Goal: Transaction & Acquisition: Purchase product/service

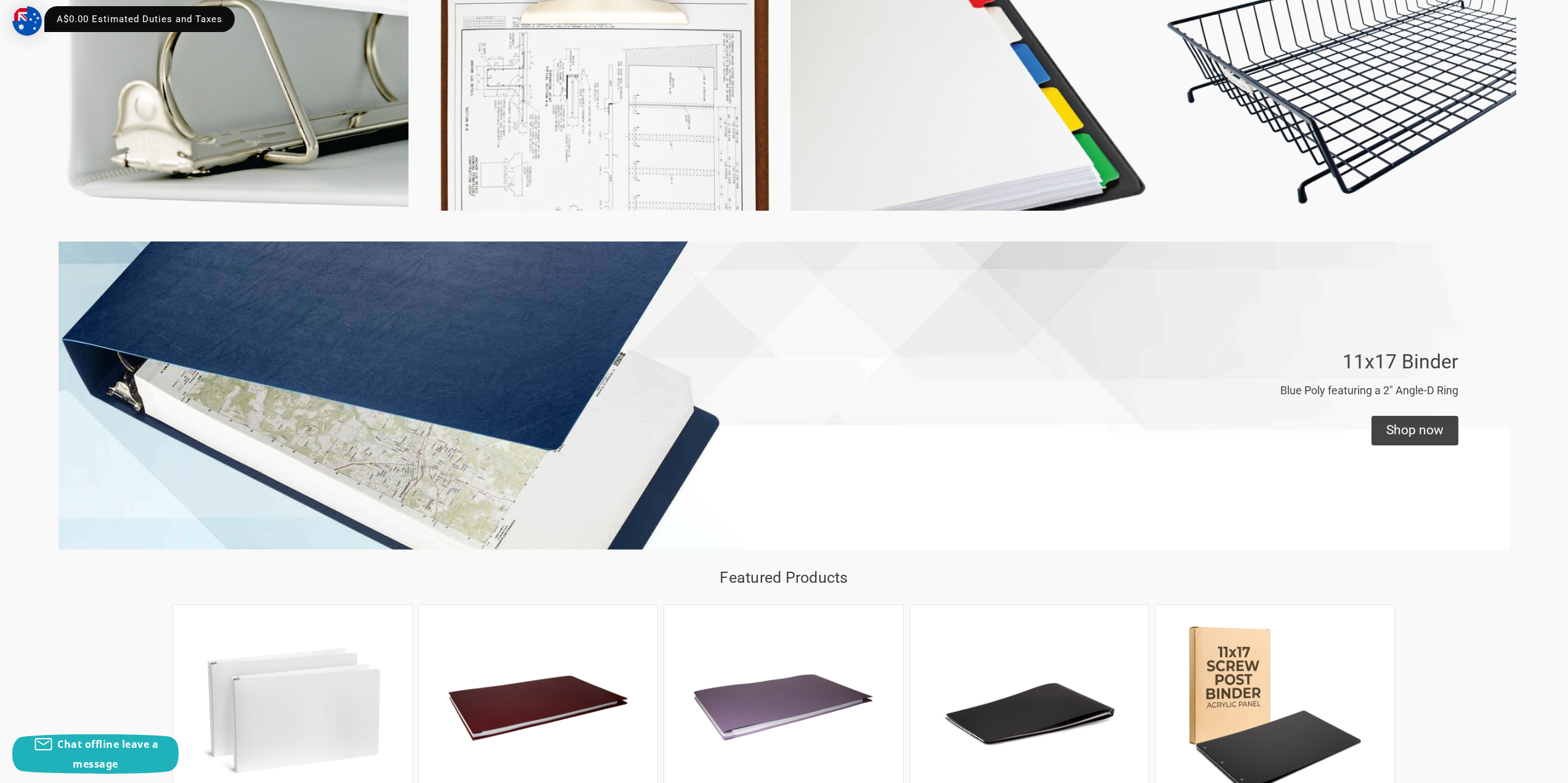
scroll to position [493, 0]
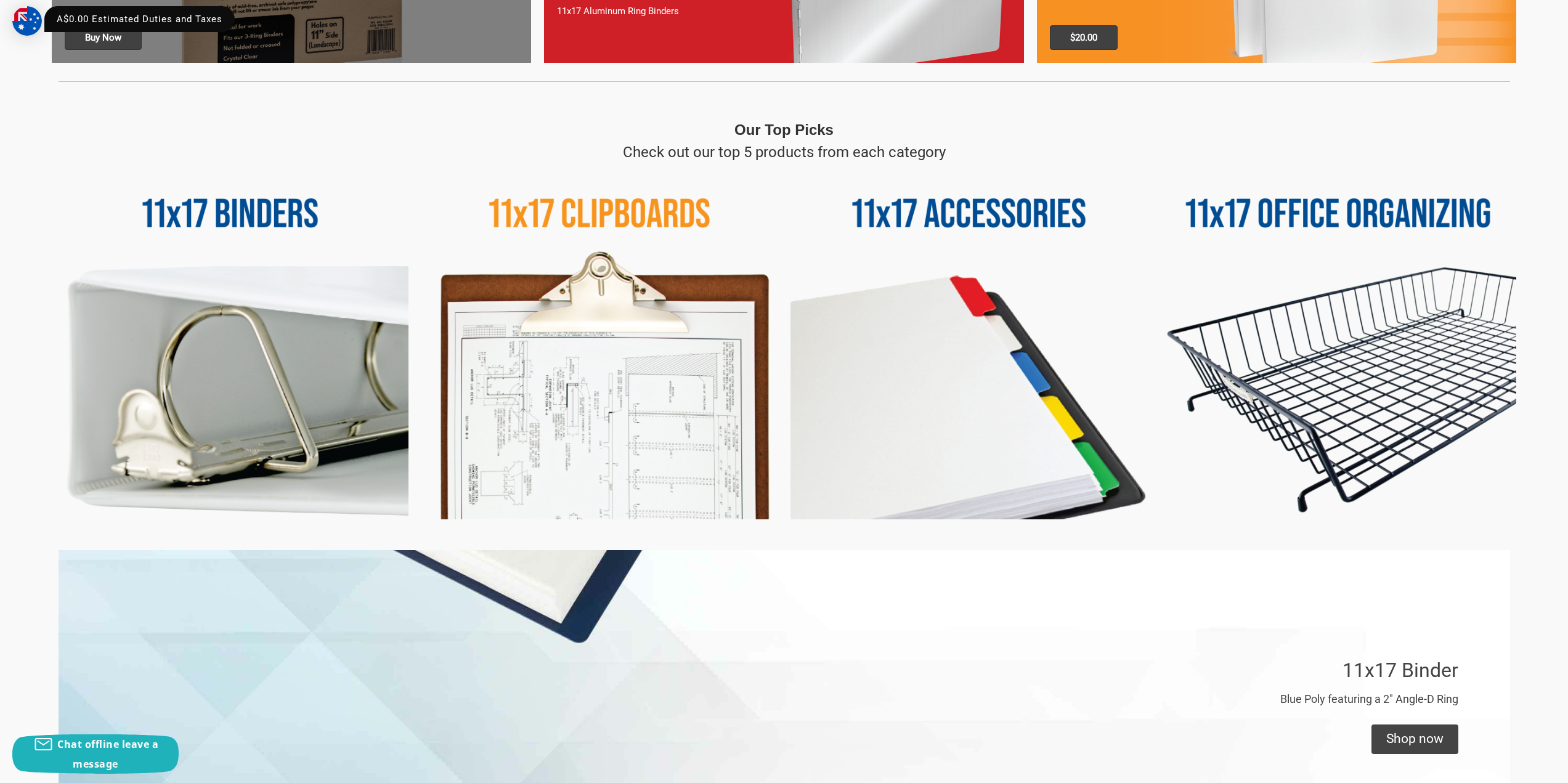
click at [608, 339] on img at bounding box center [600, 342] width 356 height 357
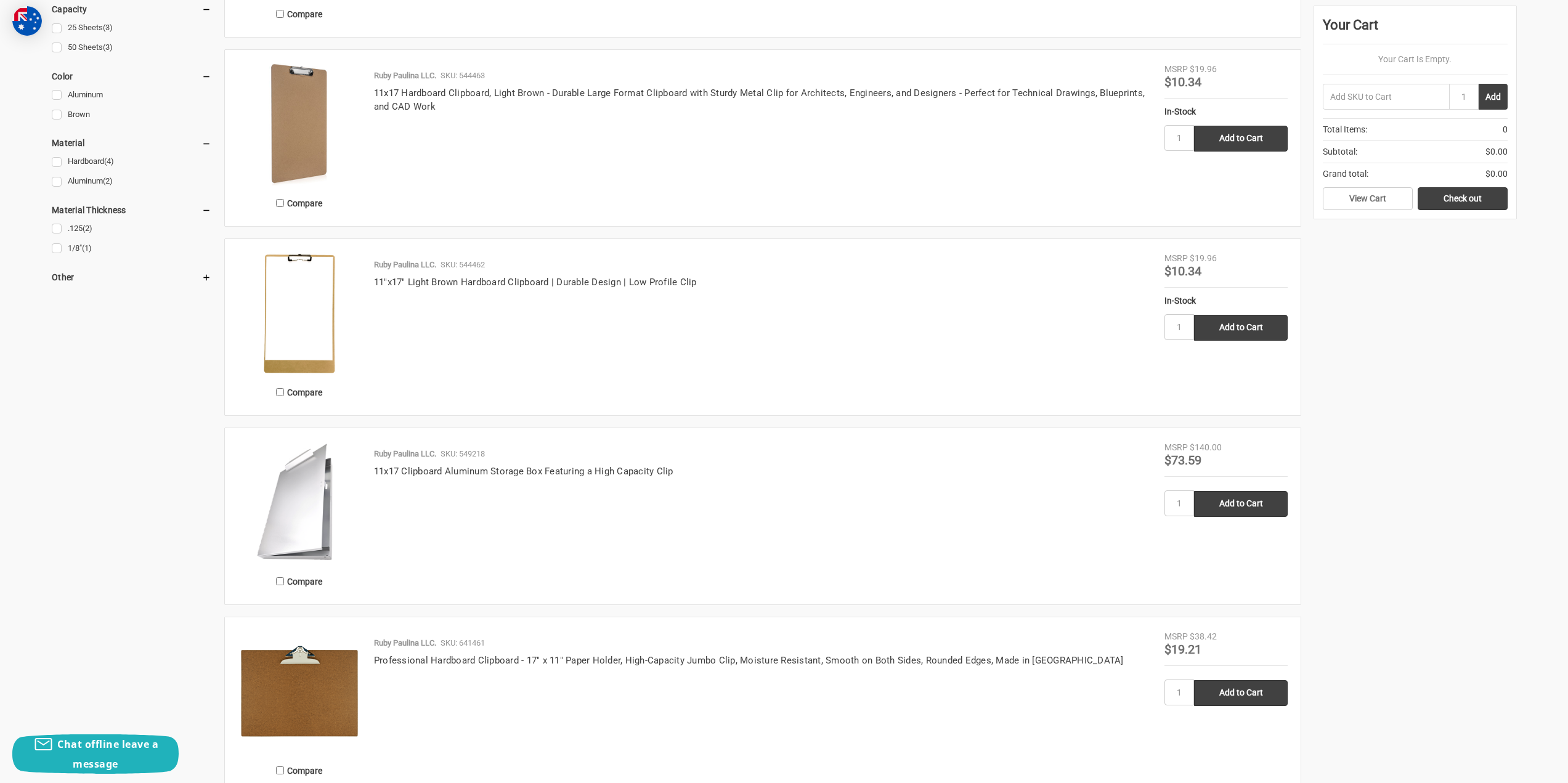
scroll to position [925, 0]
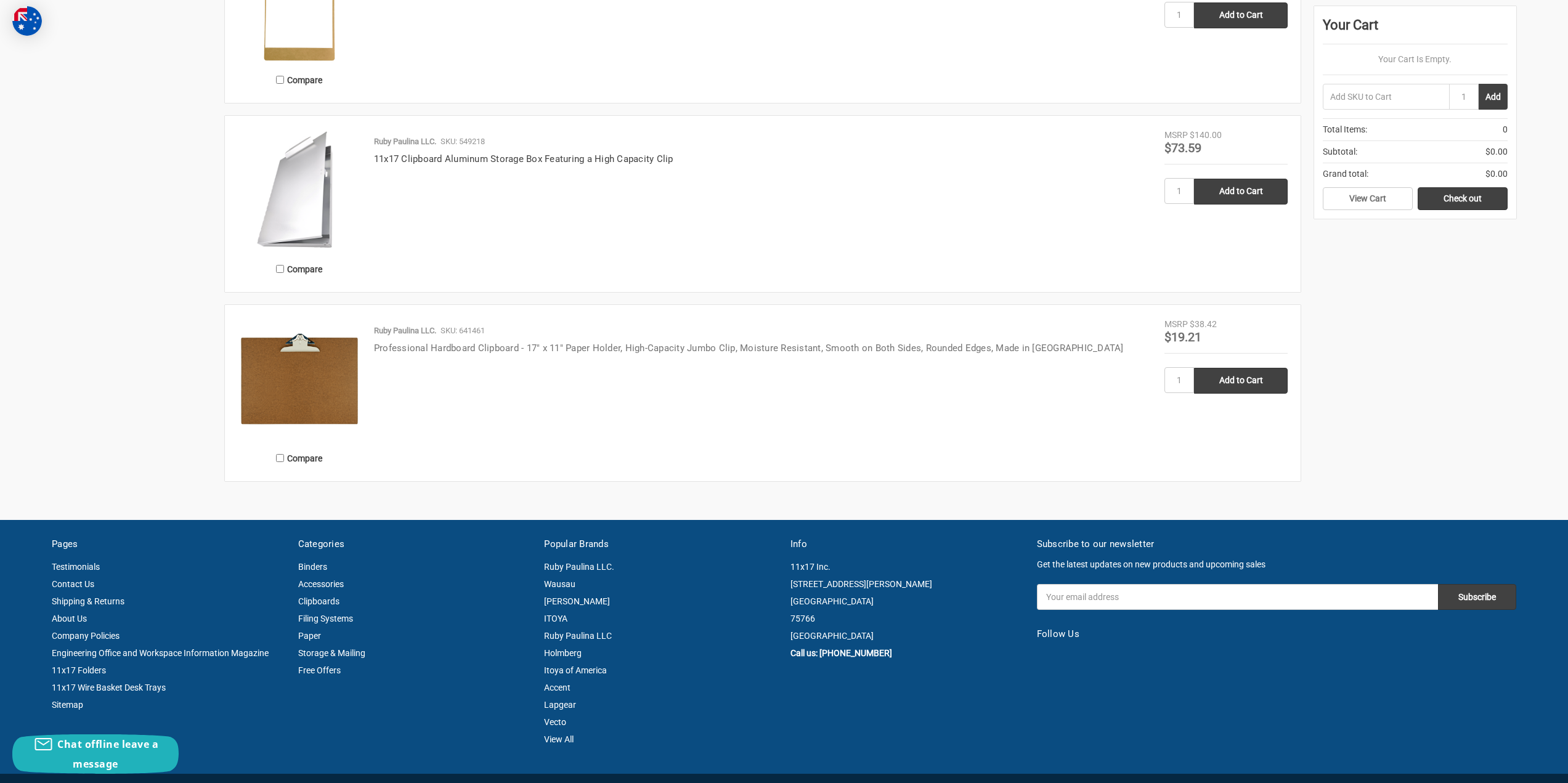
click at [878, 353] on link "Professional Hardboard Clipboard - 17" x 11" Paper Holder, High-Capacity Jumbo …" at bounding box center [749, 348] width 750 height 12
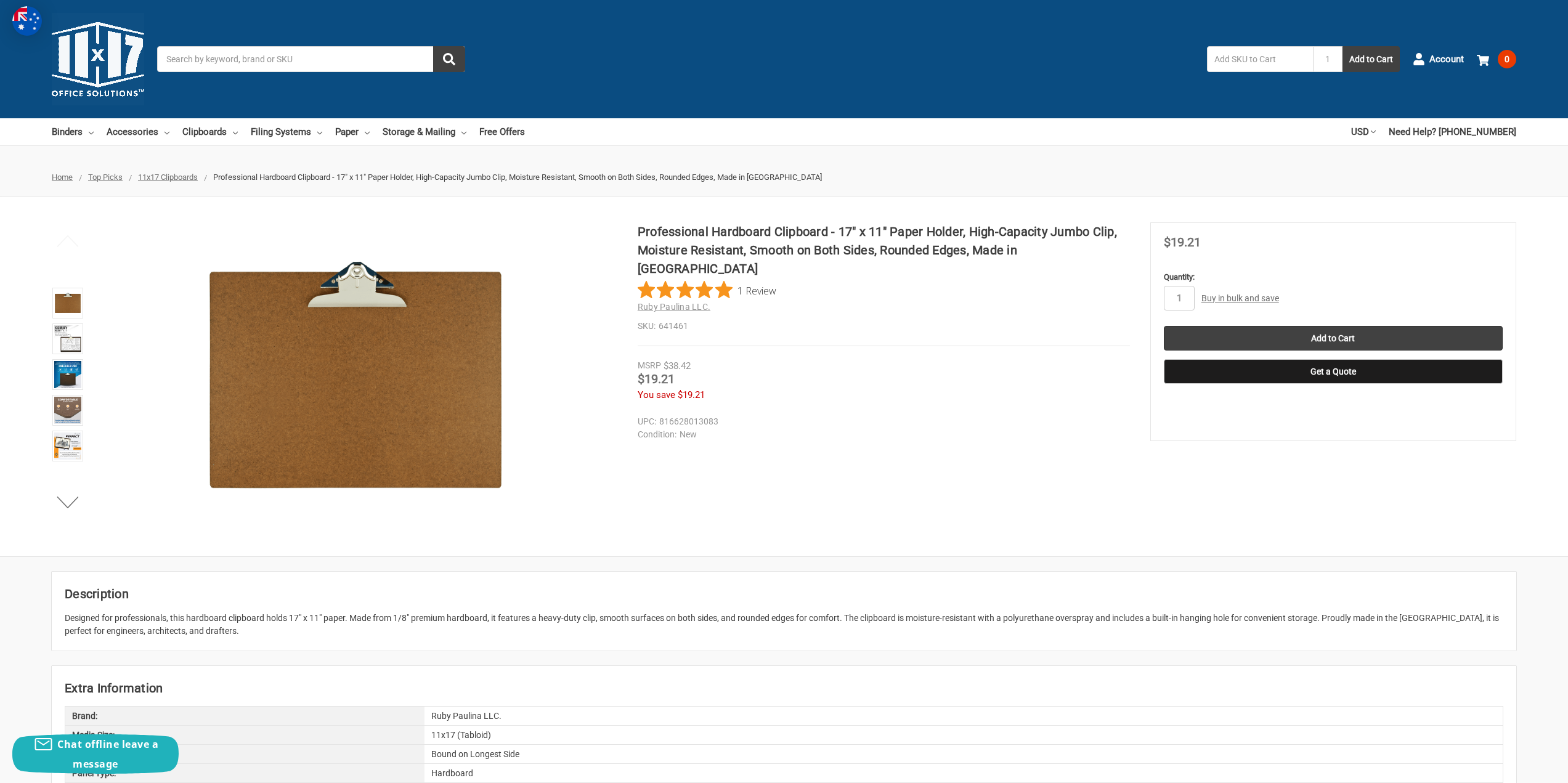
click at [86, 58] on img at bounding box center [98, 59] width 92 height 92
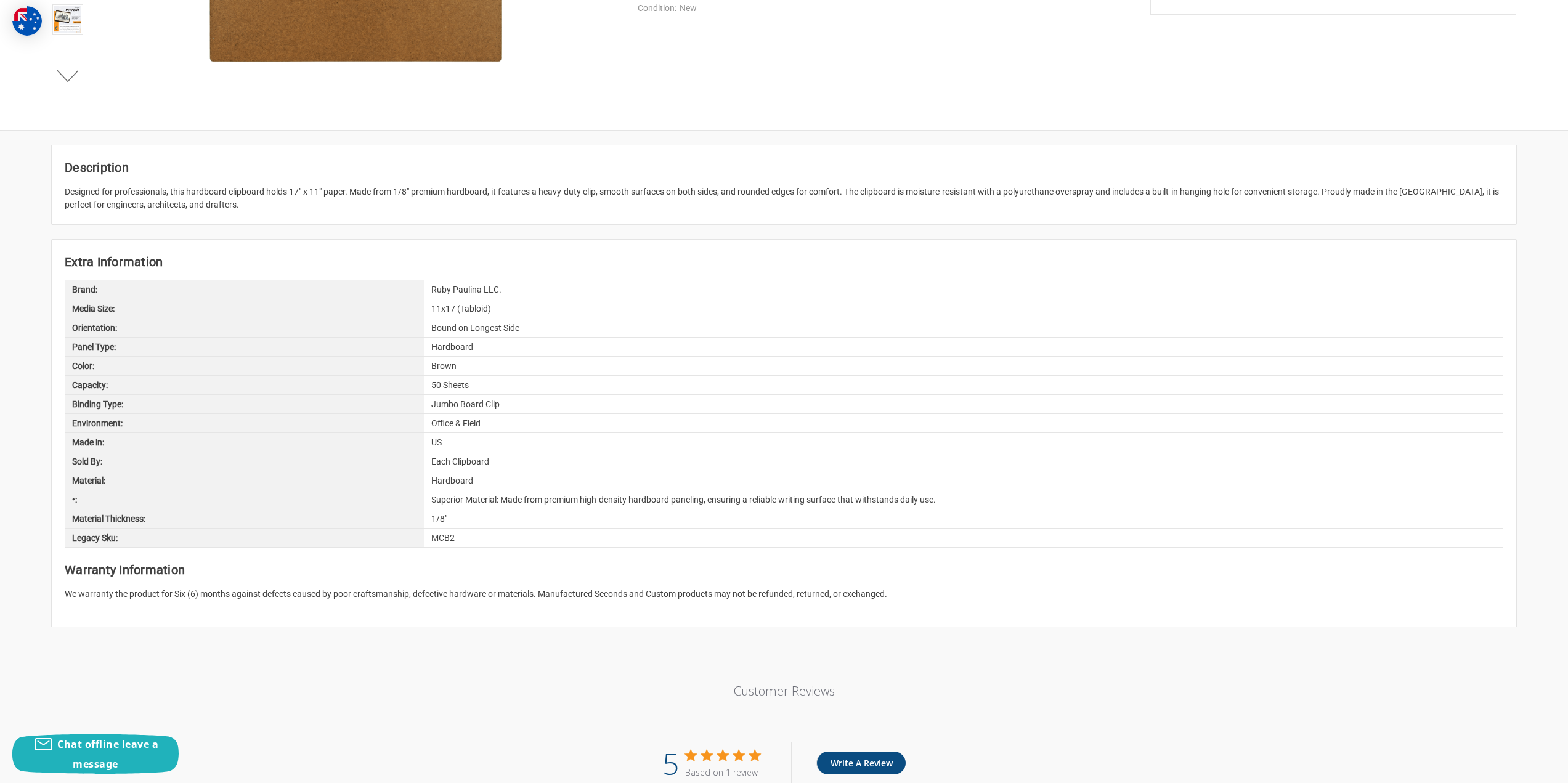
scroll to position [370, 0]
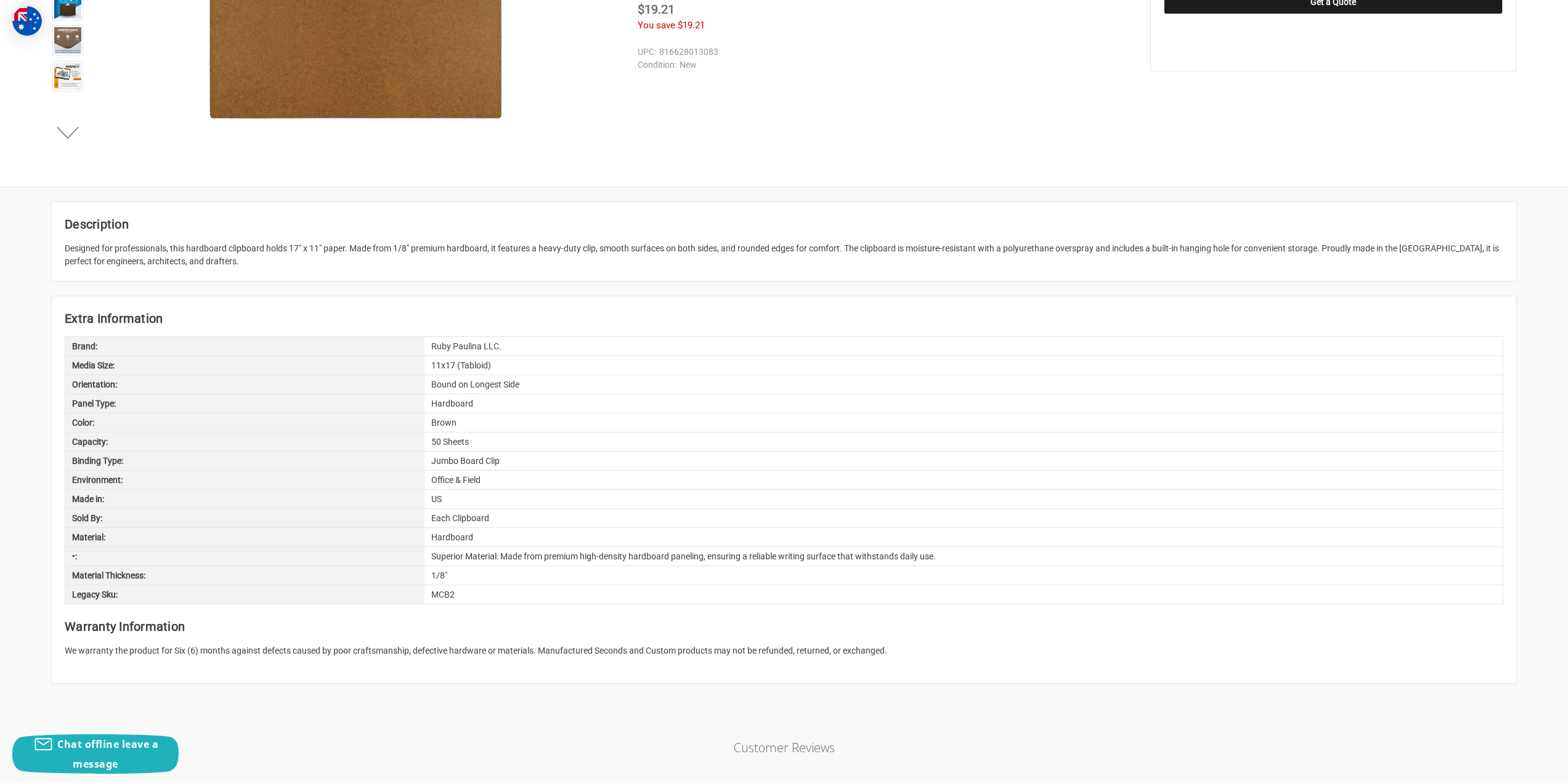
drag, startPoint x: 61, startPoint y: 246, endPoint x: 1197, endPoint y: 233, distance: 1136.1
click at [1135, 233] on article "Description Designed for professionals, this hardboard clipboard holds 17" x 11…" at bounding box center [784, 242] width 1465 height 79
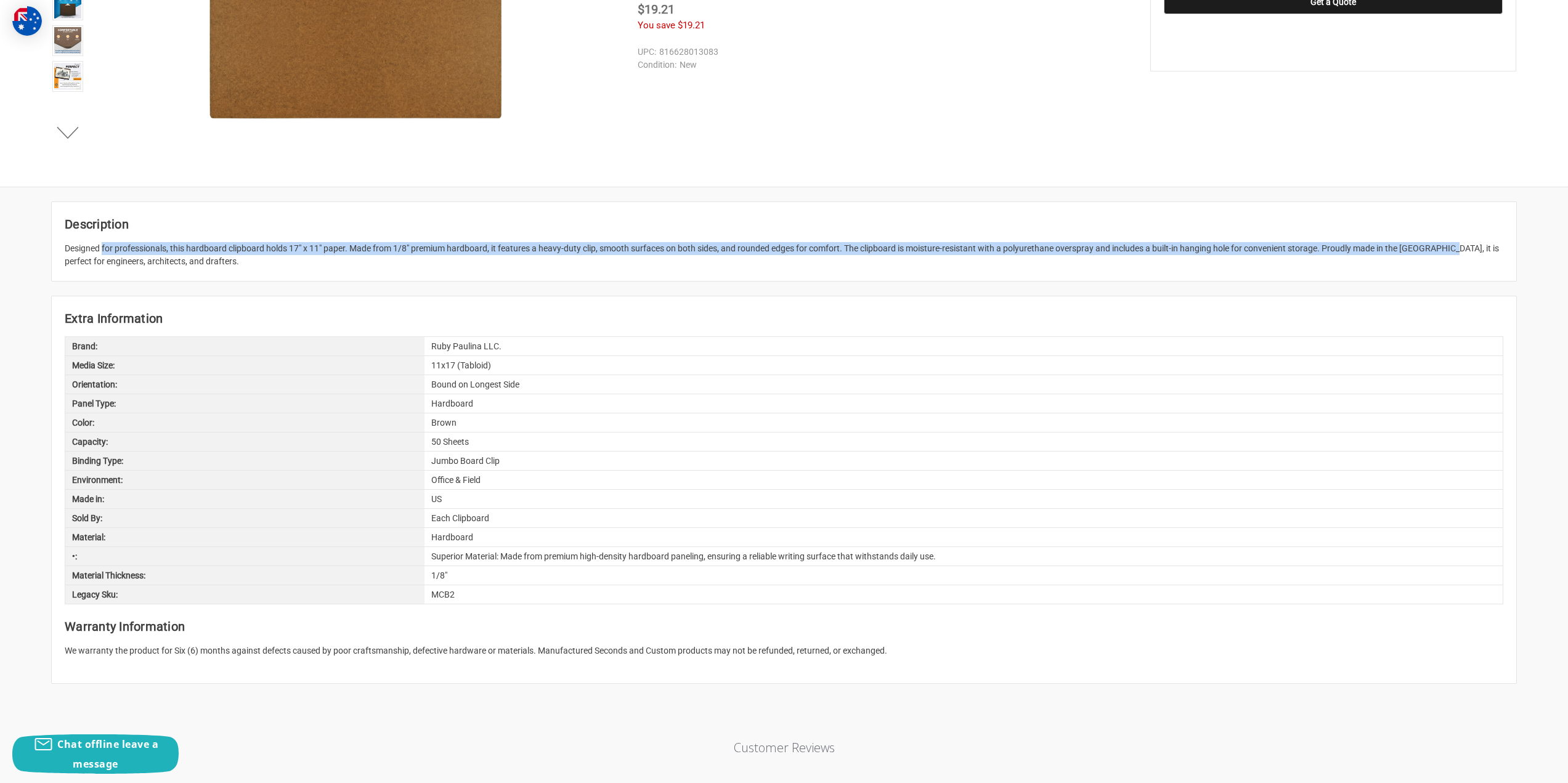
drag, startPoint x: 1420, startPoint y: 253, endPoint x: 66, endPoint y: 245, distance: 1354.0
click at [66, 245] on div "Designed for professionals, this hardboard clipboard holds 17" x 11" paper. Mad…" at bounding box center [784, 255] width 1439 height 26
drag, startPoint x: 66, startPoint y: 246, endPoint x: 419, endPoint y: 257, distance: 353.2
click at [180, 260] on div "Designed for professionals, this hardboard clipboard holds 17" x 11" paper. Mad…" at bounding box center [784, 255] width 1439 height 26
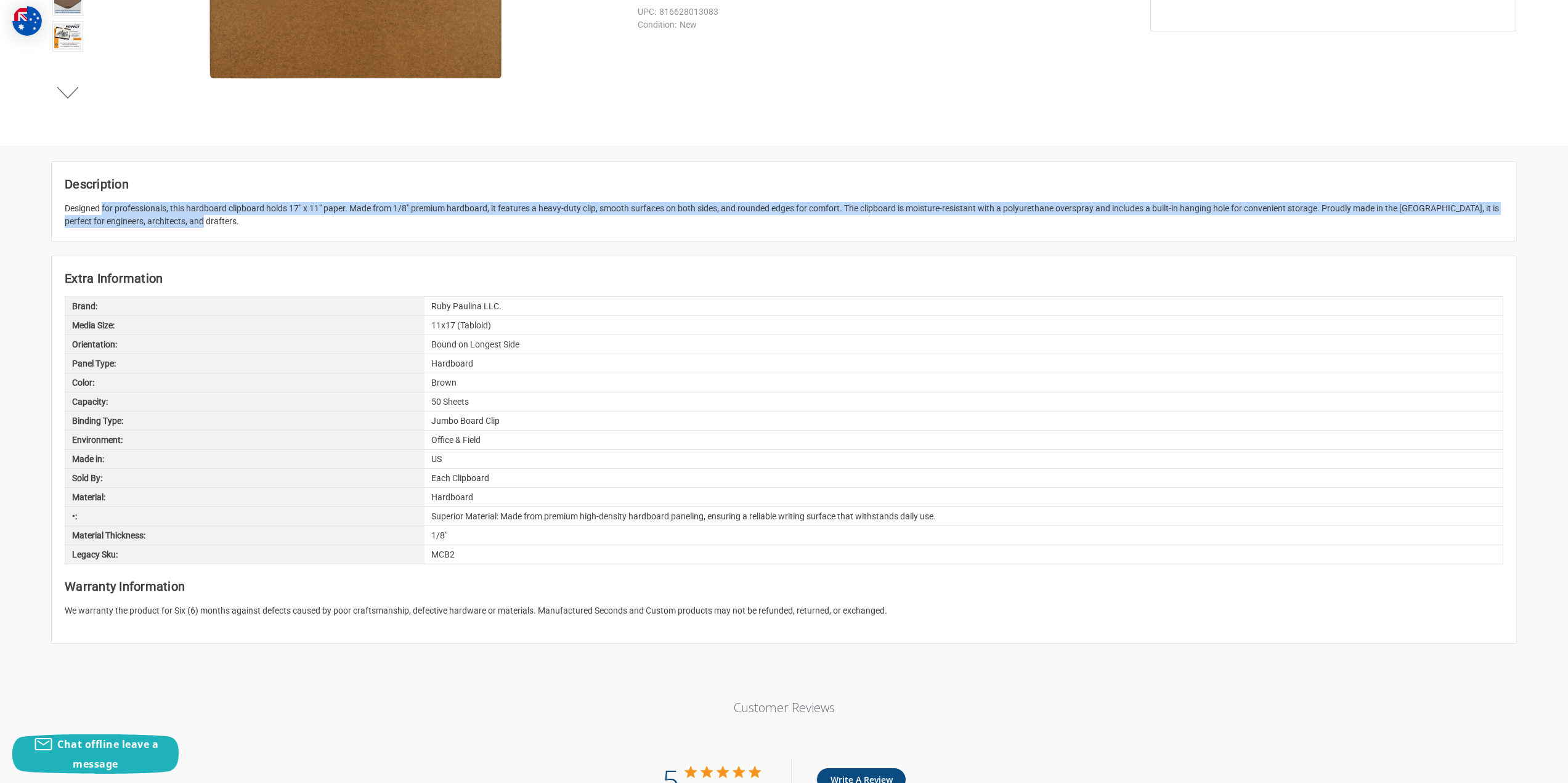
scroll to position [432, 0]
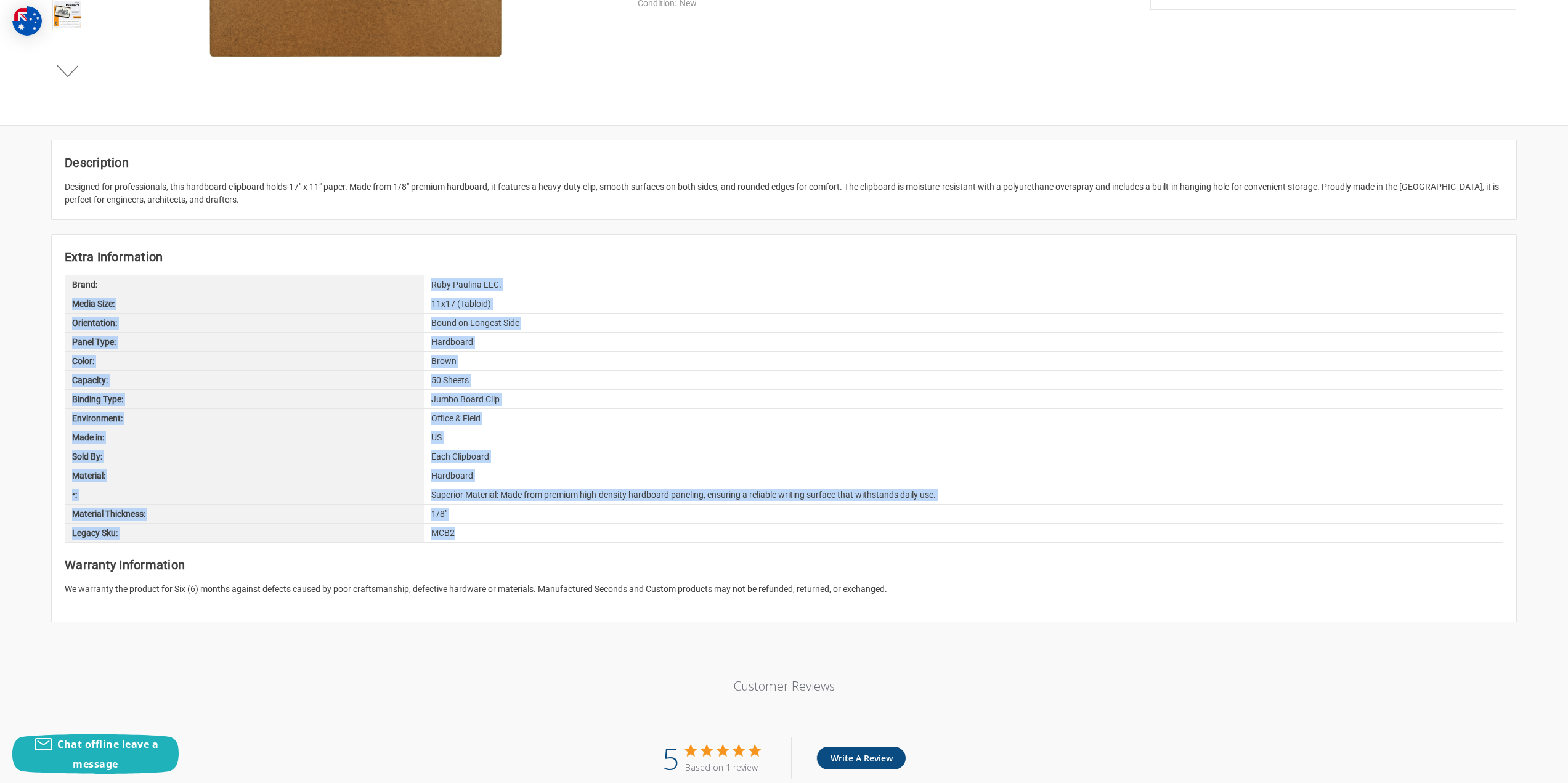
drag, startPoint x: 430, startPoint y: 292, endPoint x: 573, endPoint y: 538, distance: 284.5
click at [574, 540] on div "Brand: Ruby Paulina LLC. Media Size: 11x17 (Tabloid) Orientation: Bound on Long…" at bounding box center [784, 409] width 1439 height 268
drag, startPoint x: 576, startPoint y: 371, endPoint x: 672, endPoint y: 448, distance: 123.1
click at [576, 372] on div "50 Sheets" at bounding box center [963, 380] width 1078 height 19
click at [629, 476] on div "Hardboard" at bounding box center [963, 475] width 1078 height 19
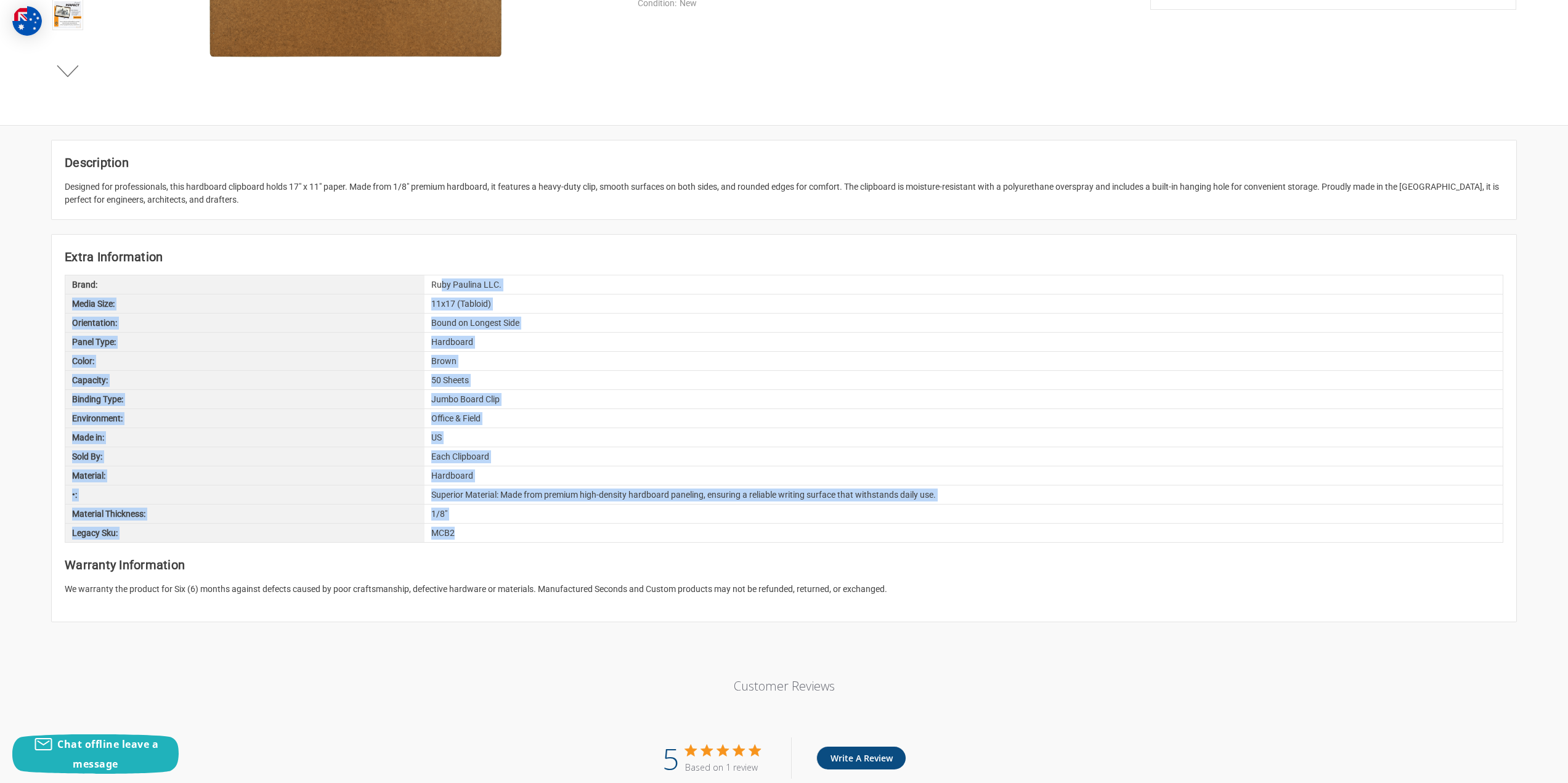
drag, startPoint x: 515, startPoint y: 526, endPoint x: 443, endPoint y: 281, distance: 255.4
click at [443, 281] on div "Brand: Ruby Paulina LLC. Media Size: 11x17 (Tabloid) Orientation: Bound on Long…" at bounding box center [784, 409] width 1439 height 268
click at [574, 405] on div "Jumbo Board Clip" at bounding box center [963, 399] width 1078 height 19
click at [979, 532] on div "MCB2" at bounding box center [963, 533] width 1078 height 19
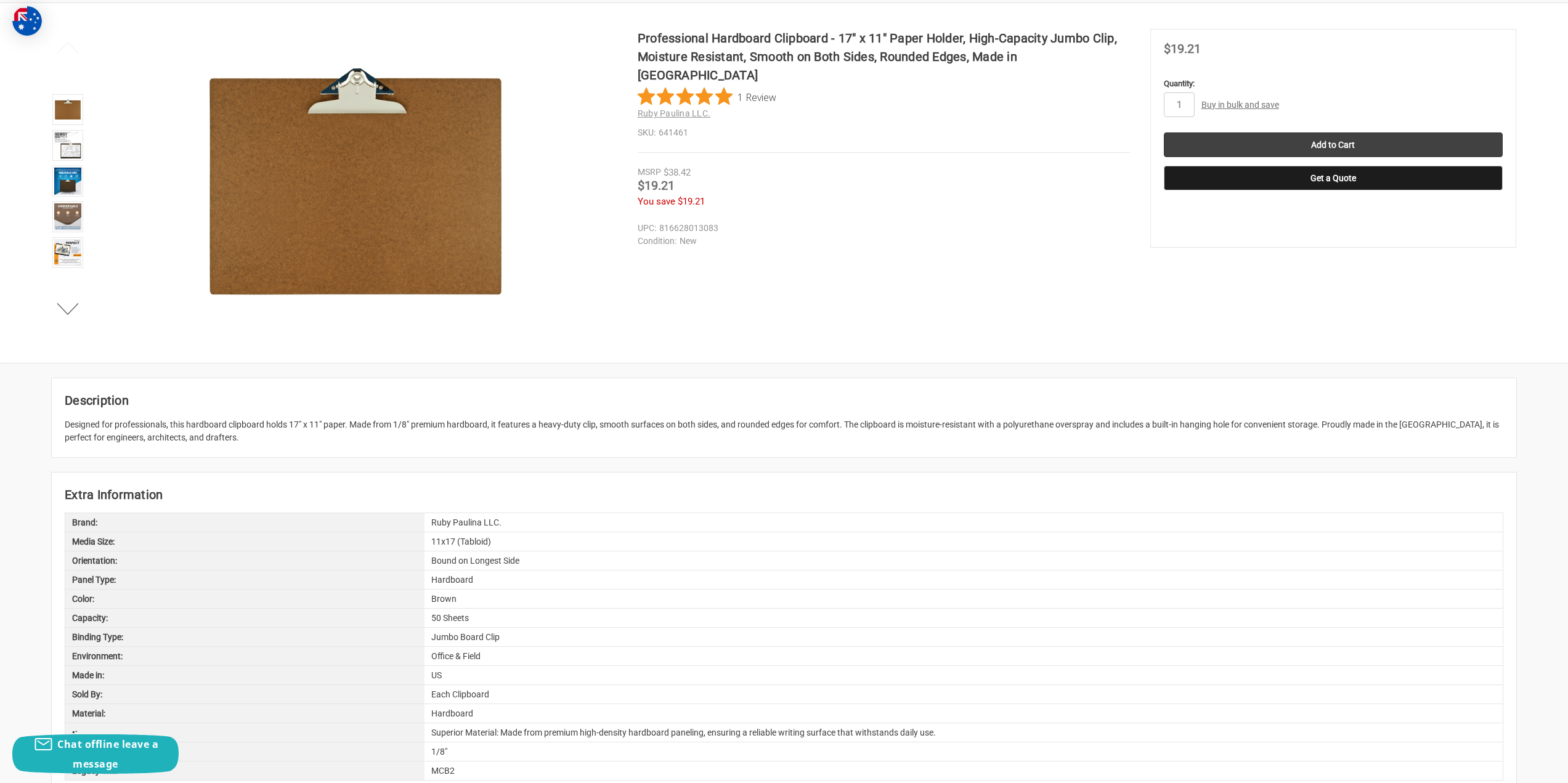
scroll to position [185, 0]
